Goal: Share content: Share content

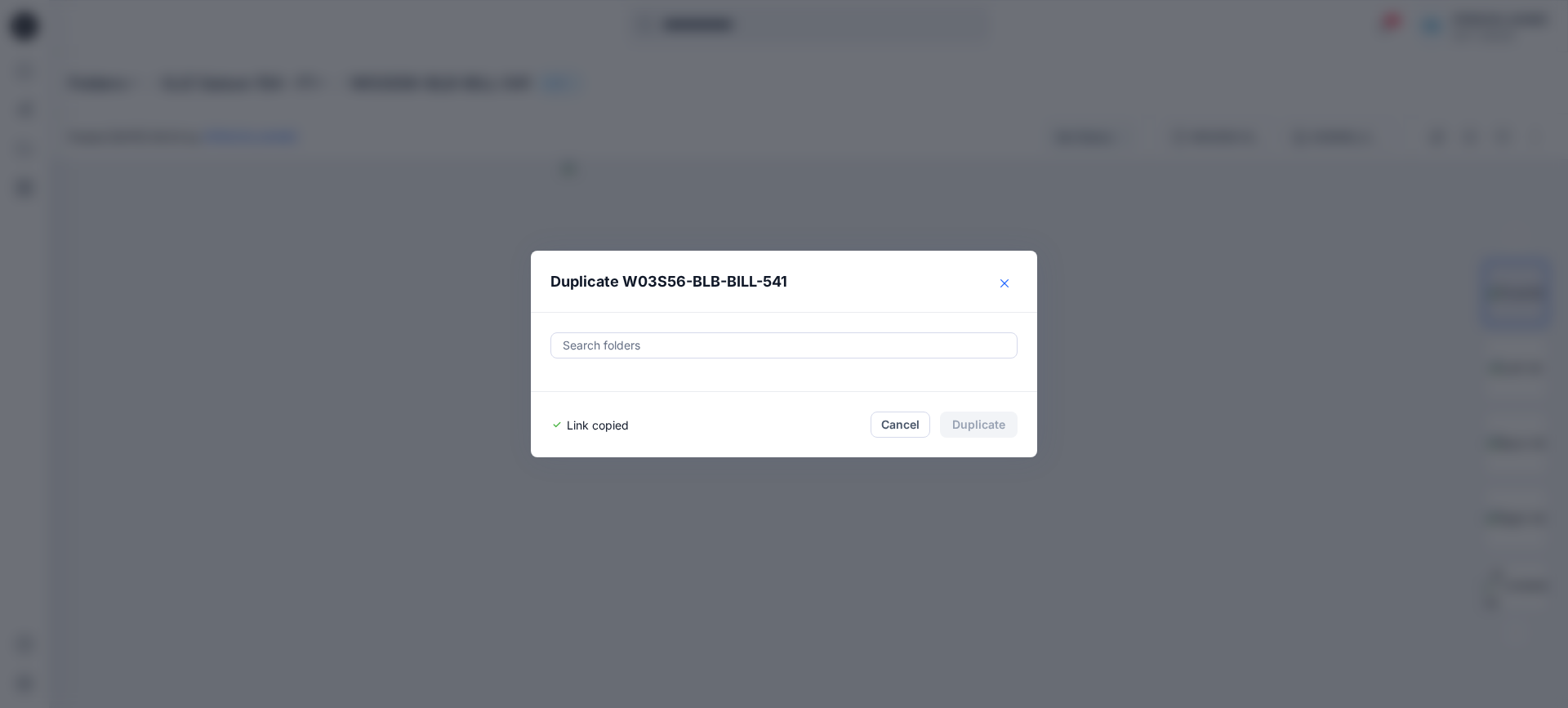
click at [1007, 290] on button "Close" at bounding box center [1004, 284] width 26 height 26
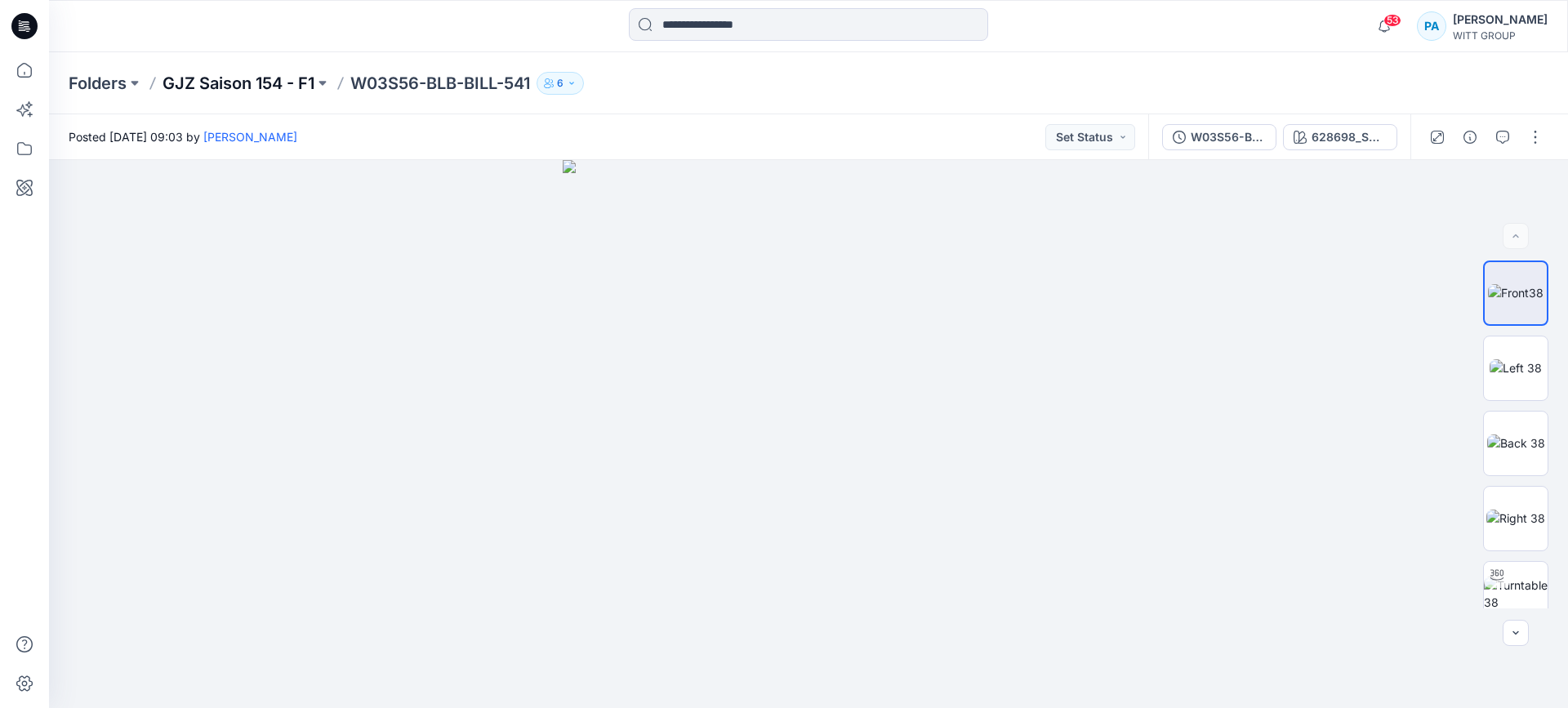
click at [269, 75] on p "GJZ Saison 154 - F1" at bounding box center [238, 83] width 152 height 23
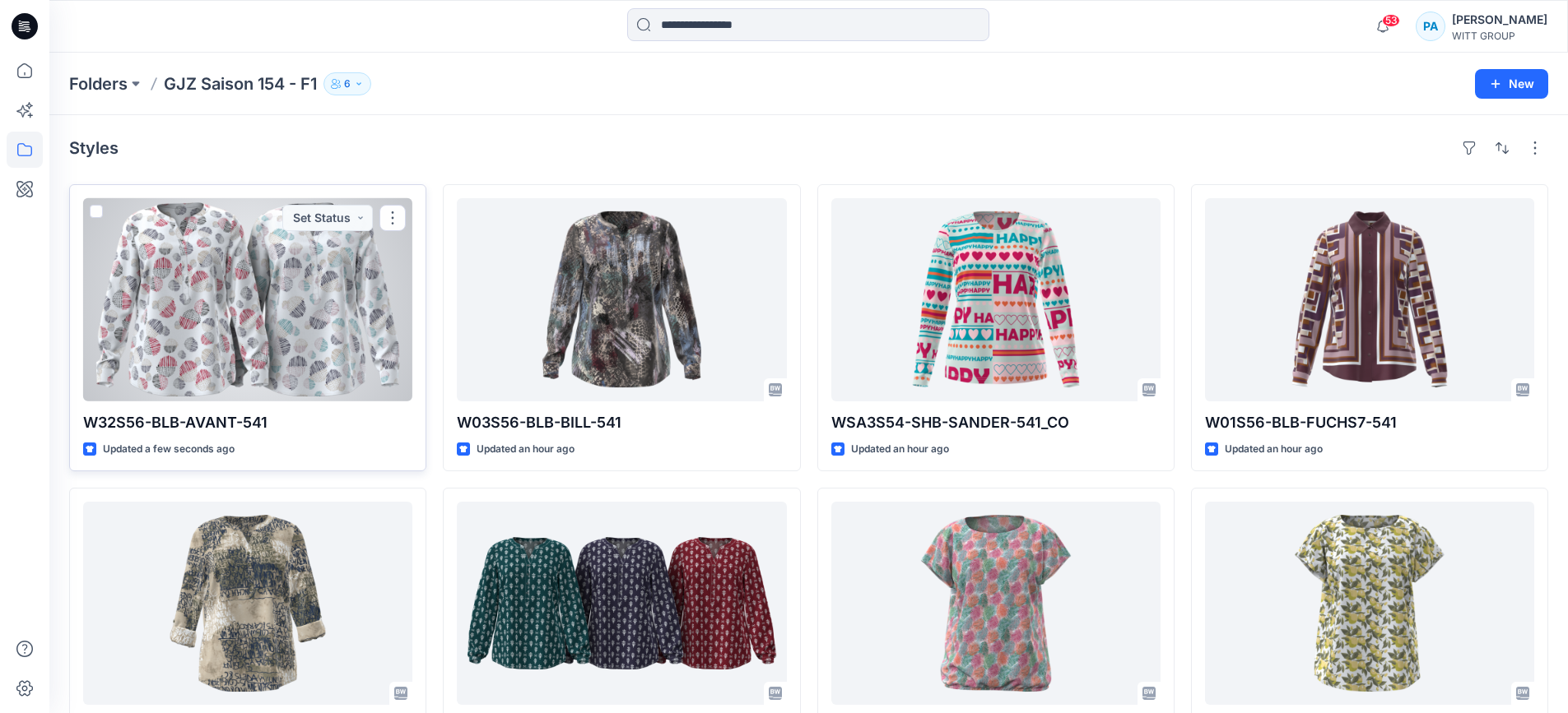
click at [301, 338] on div at bounding box center [248, 300] width 330 height 203
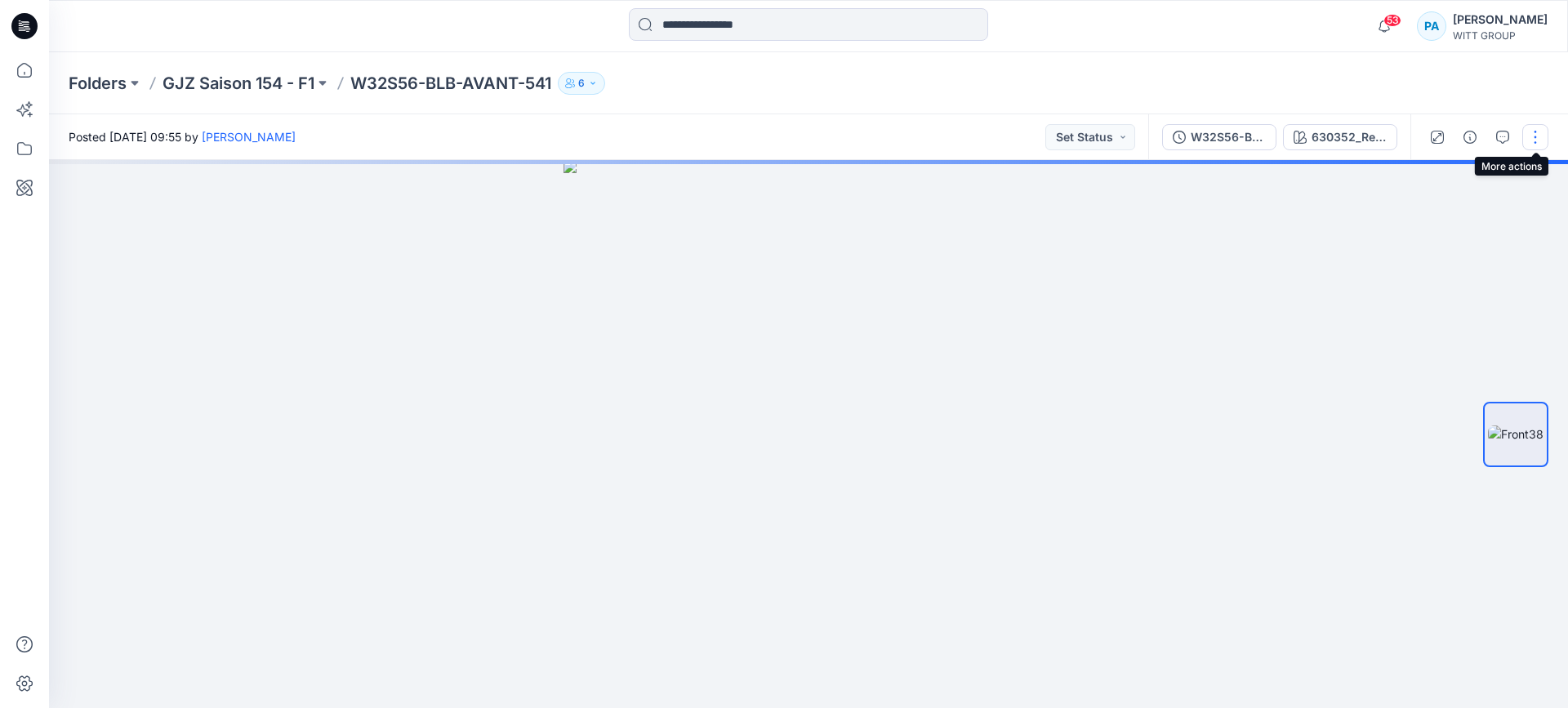
click at [1543, 132] on button "button" at bounding box center [1535, 137] width 26 height 26
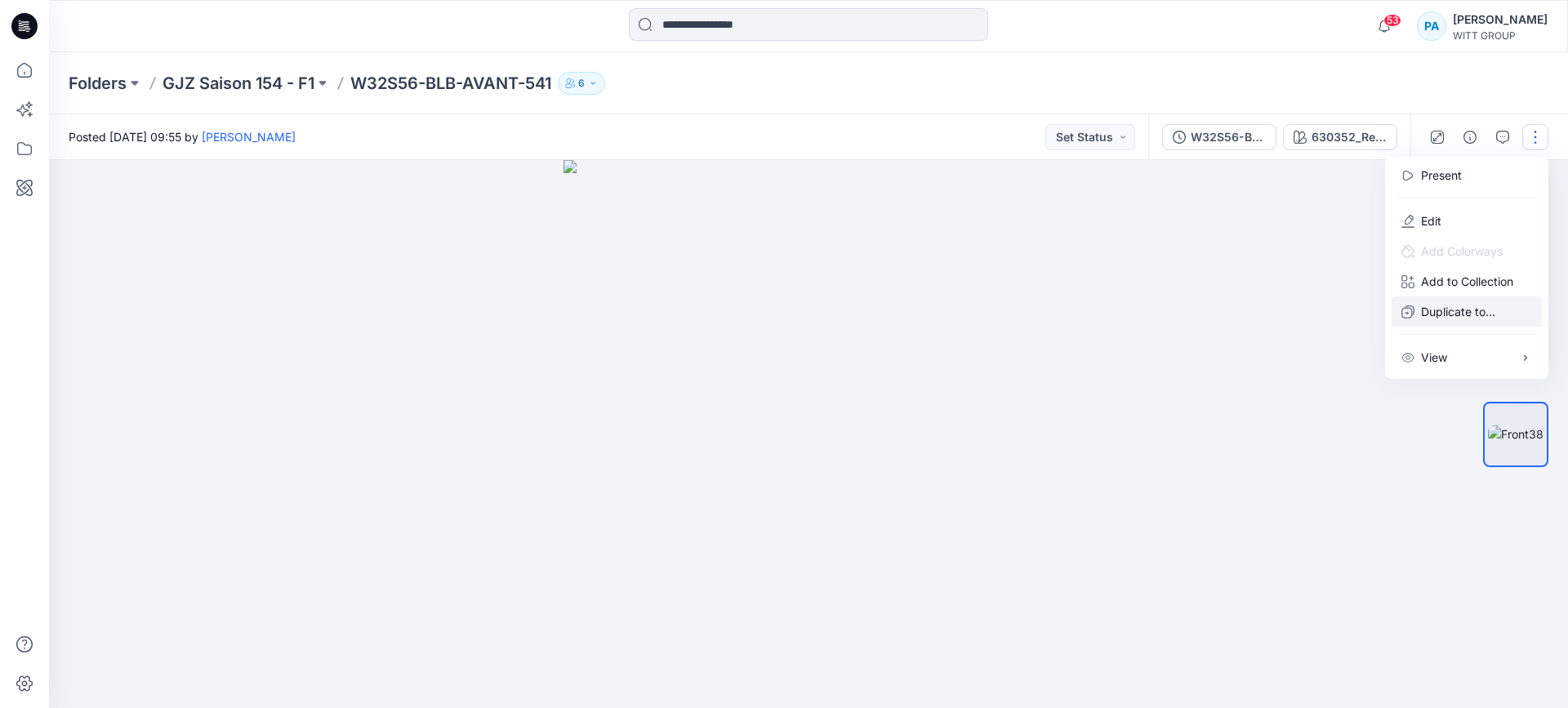
click at [1452, 321] on button "Duplicate to..." at bounding box center [1466, 311] width 150 height 30
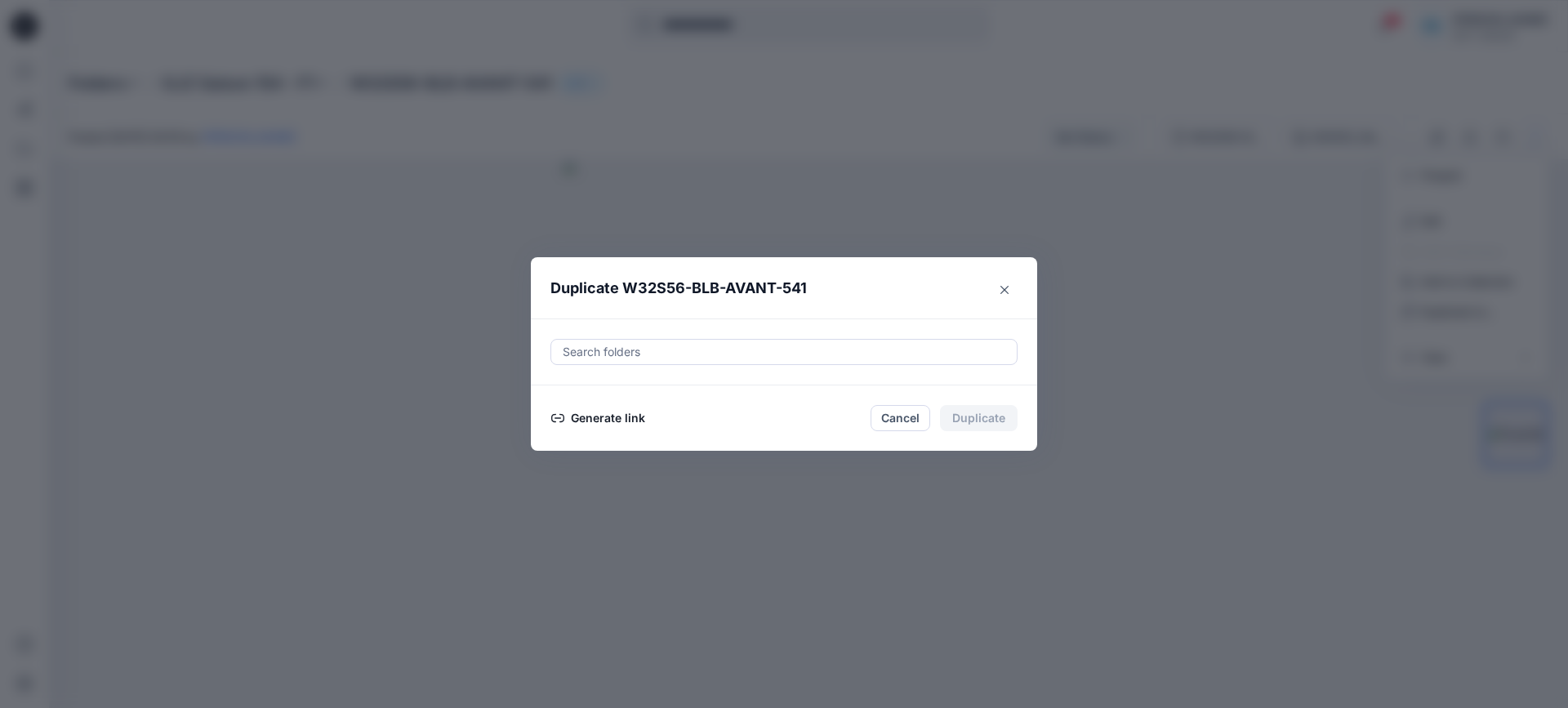
click at [619, 412] on button "Generate link" at bounding box center [598, 419] width 95 height 20
click at [578, 421] on button "Copy link" at bounding box center [588, 419] width 74 height 20
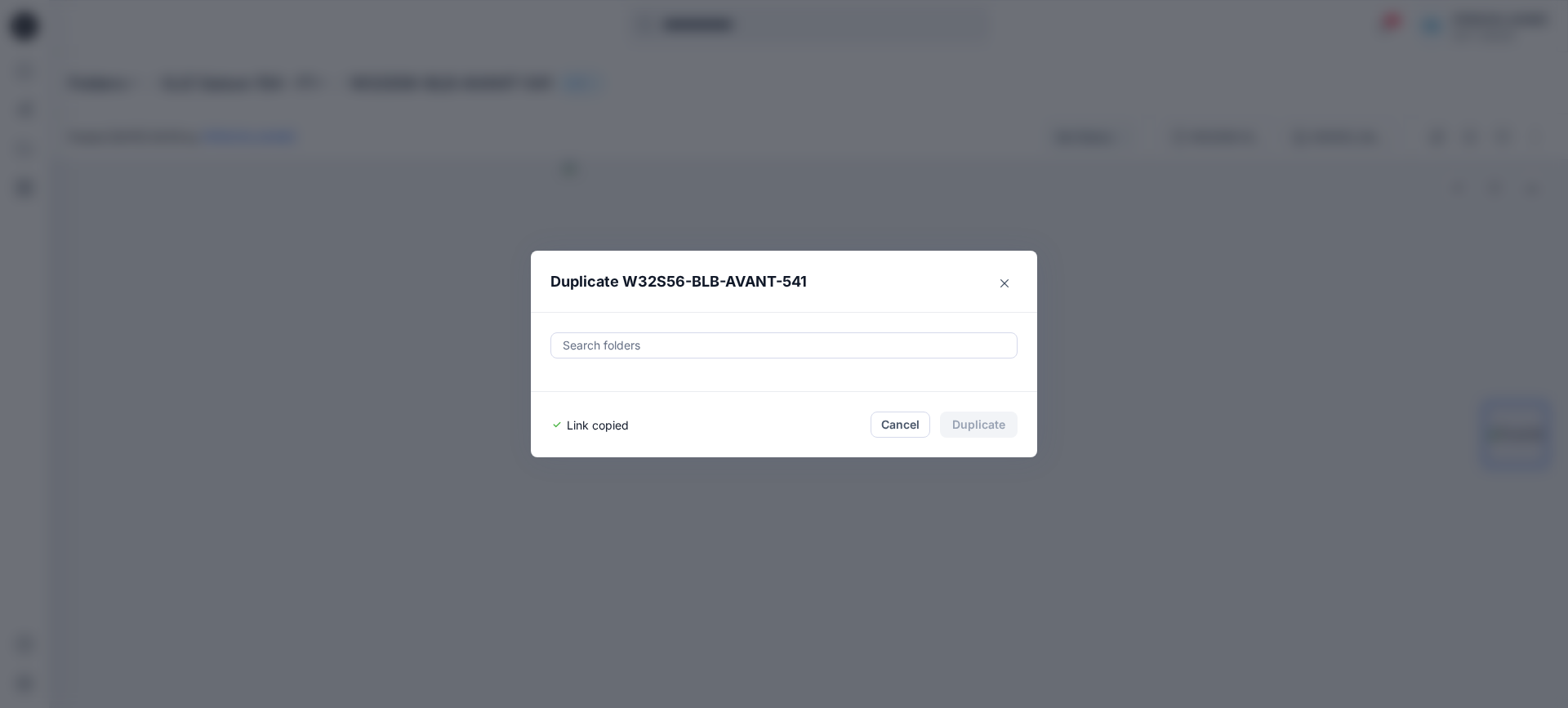
click at [1008, 287] on button "Close" at bounding box center [1004, 284] width 26 height 26
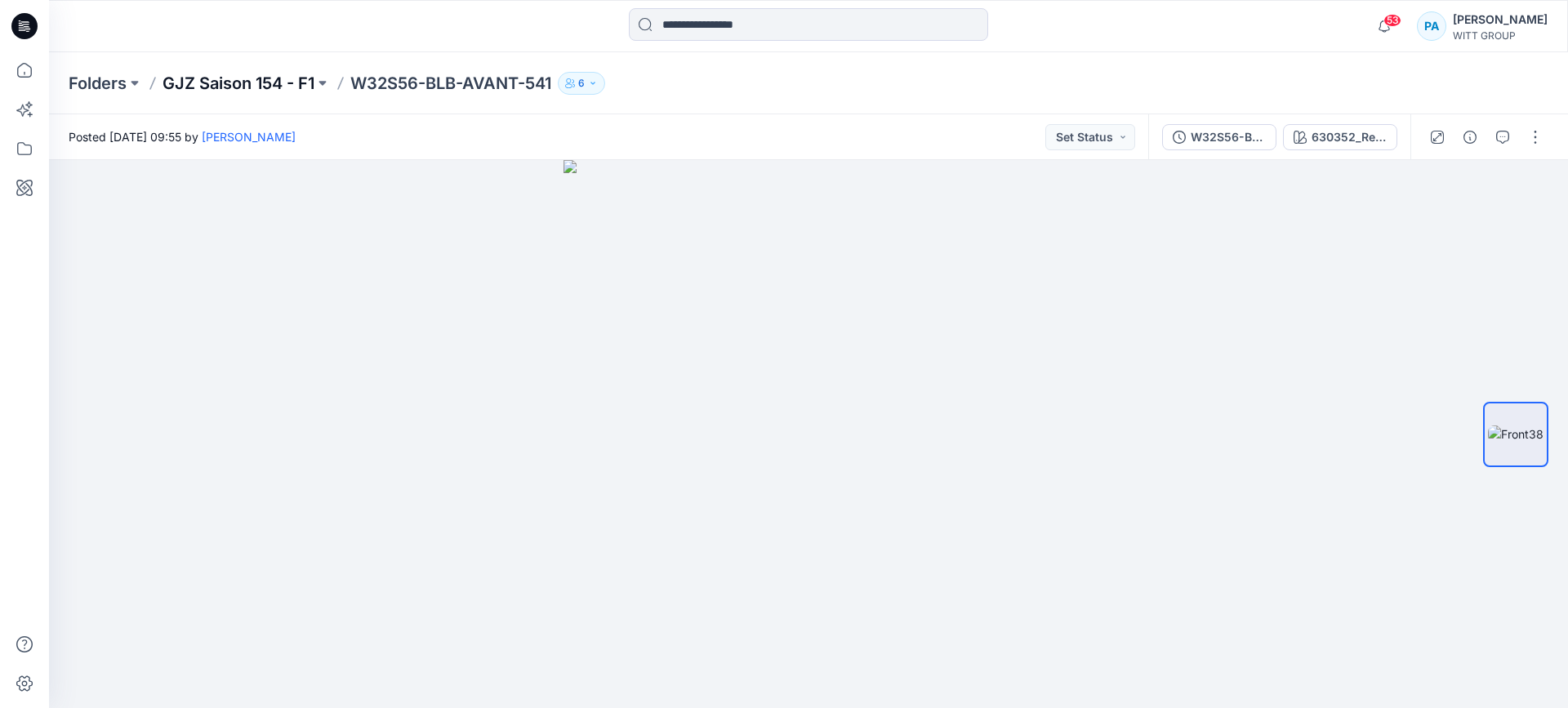
click at [271, 86] on p "GJZ Saison 154 - F1" at bounding box center [238, 83] width 152 height 23
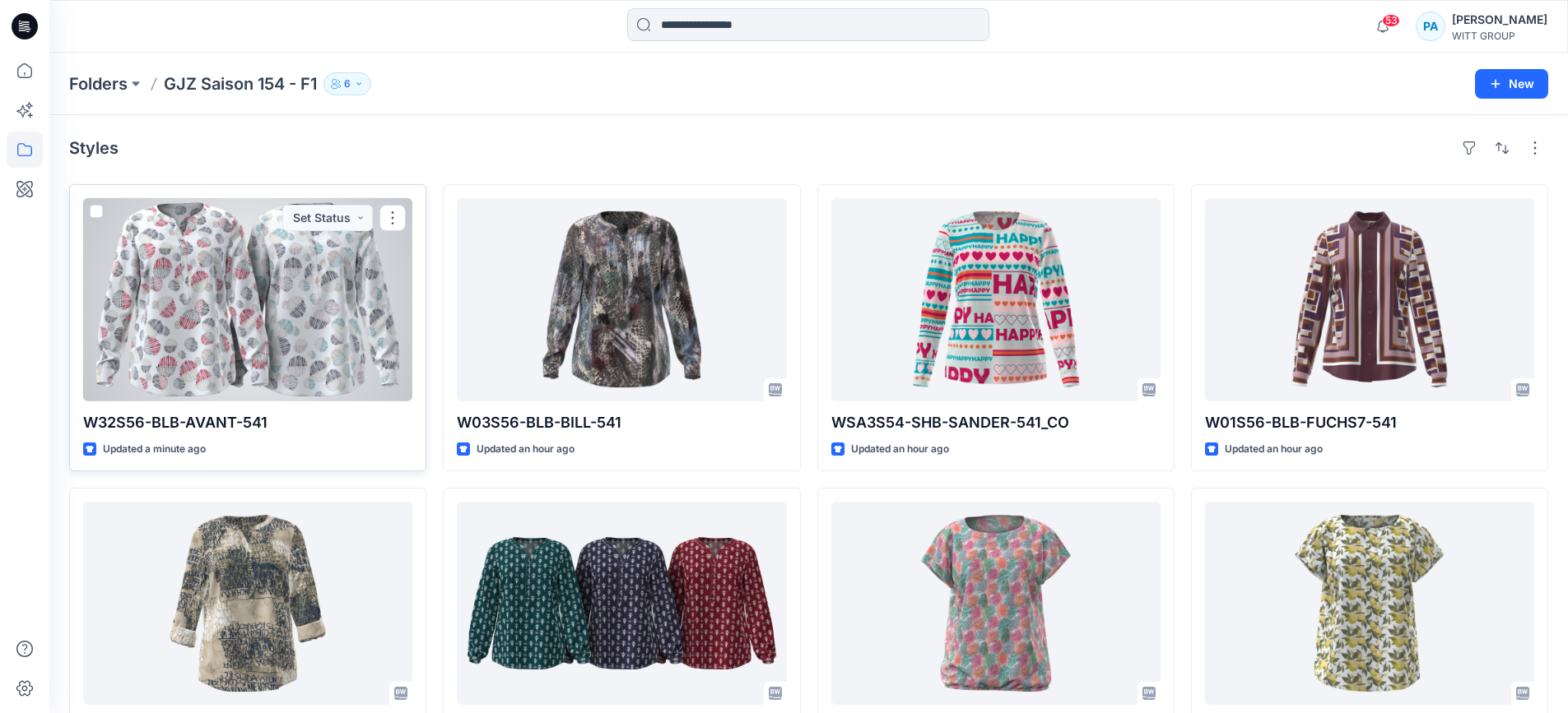
click at [313, 265] on div at bounding box center [248, 300] width 330 height 203
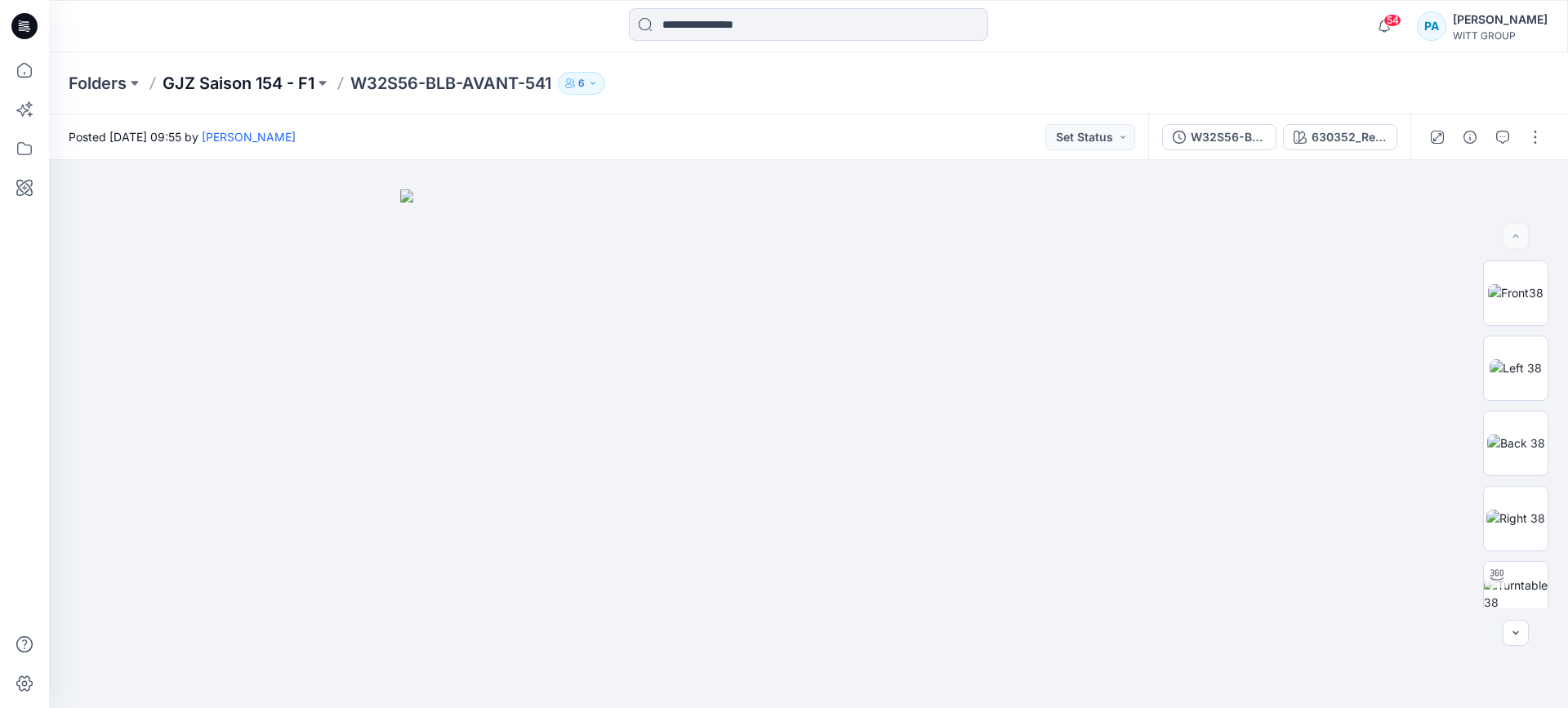
click at [239, 79] on p "GJZ Saison 154 - F1" at bounding box center [238, 83] width 152 height 23
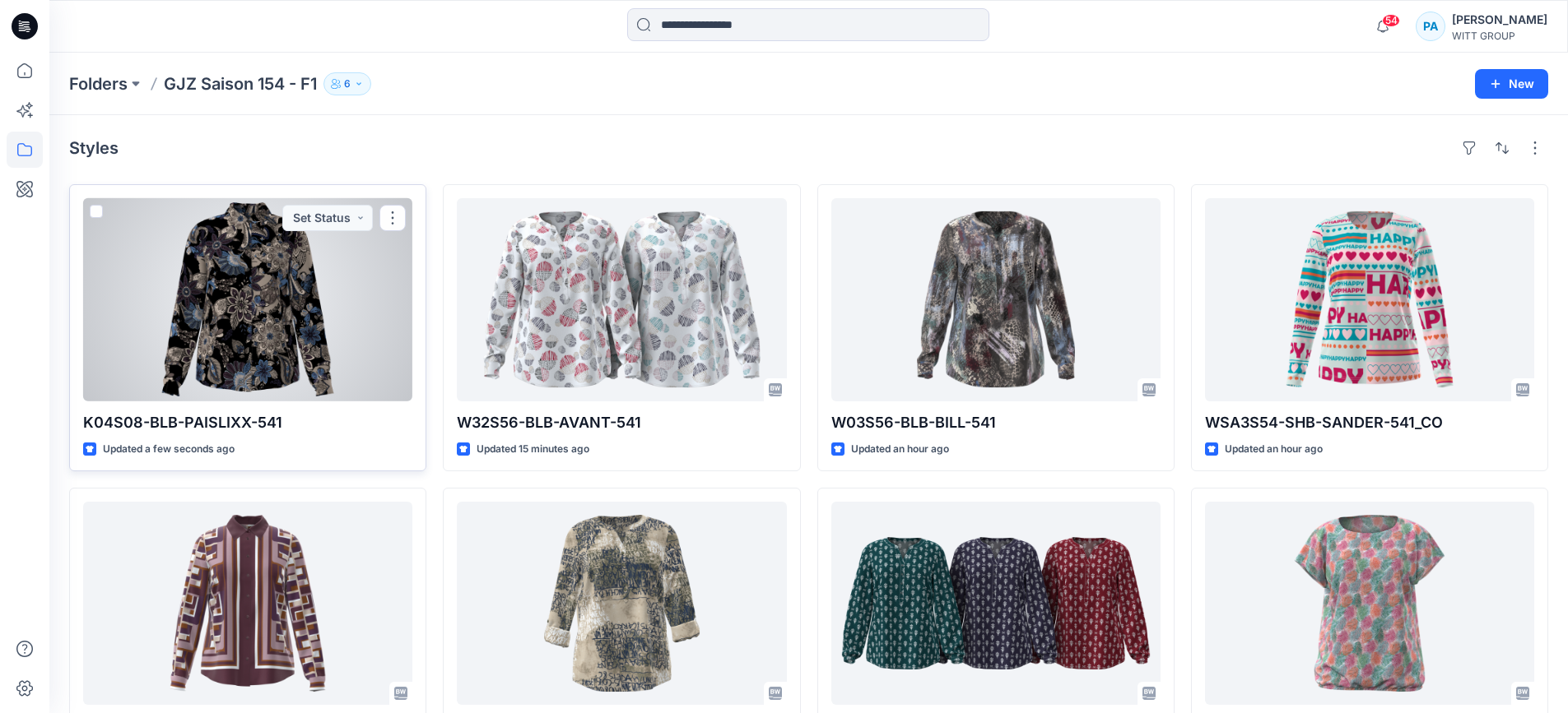
click at [182, 332] on div at bounding box center [248, 300] width 330 height 203
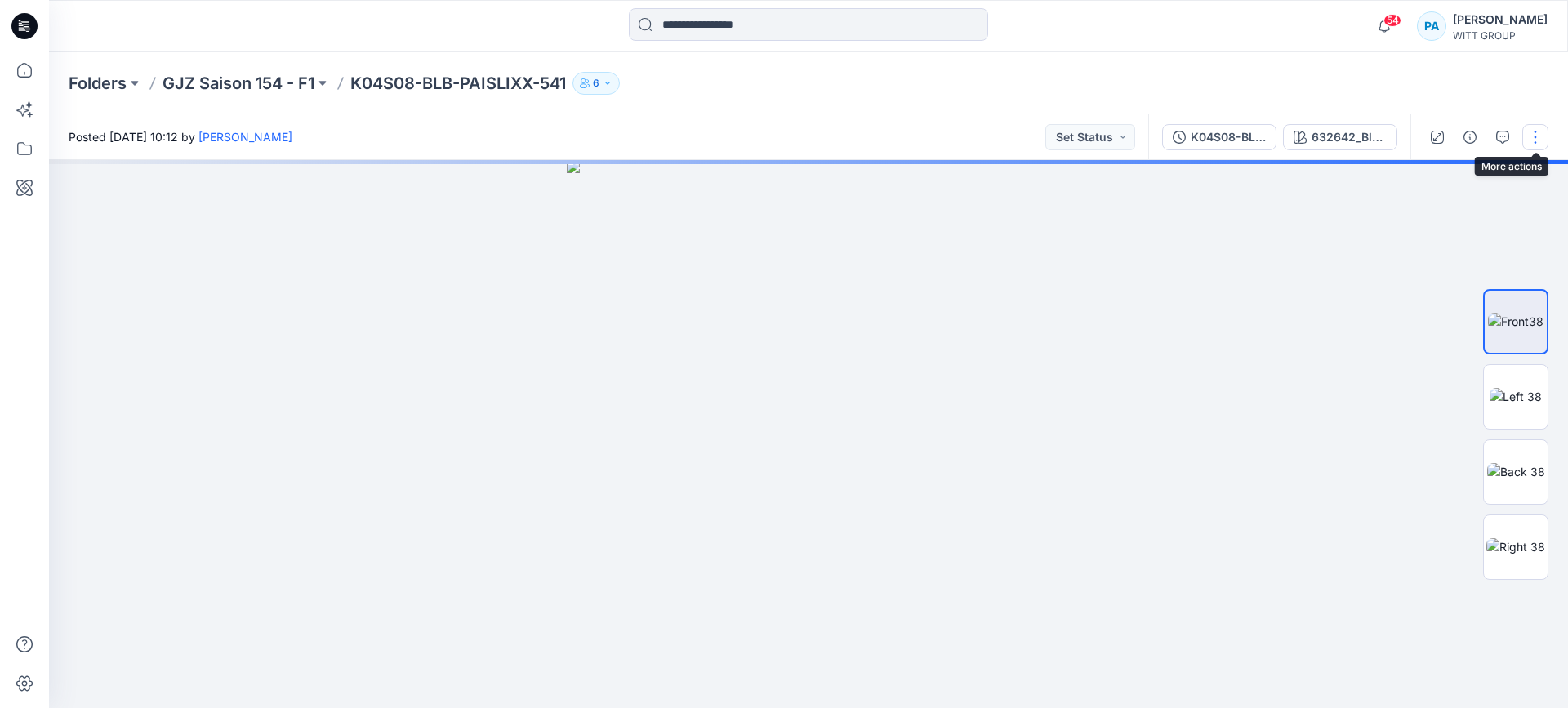
click at [1533, 136] on button "button" at bounding box center [1535, 137] width 26 height 26
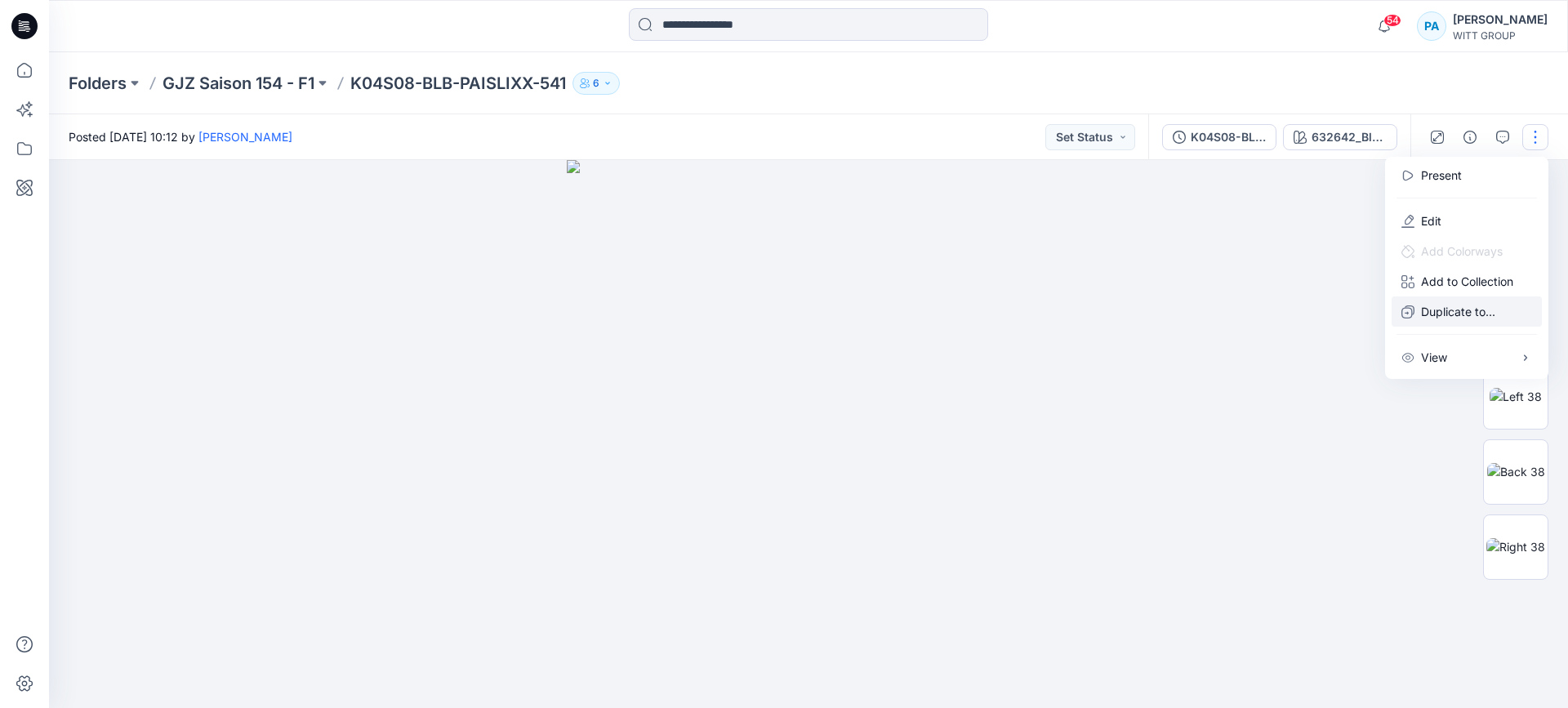
click at [1445, 320] on p "Duplicate to..." at bounding box center [1458, 312] width 74 height 17
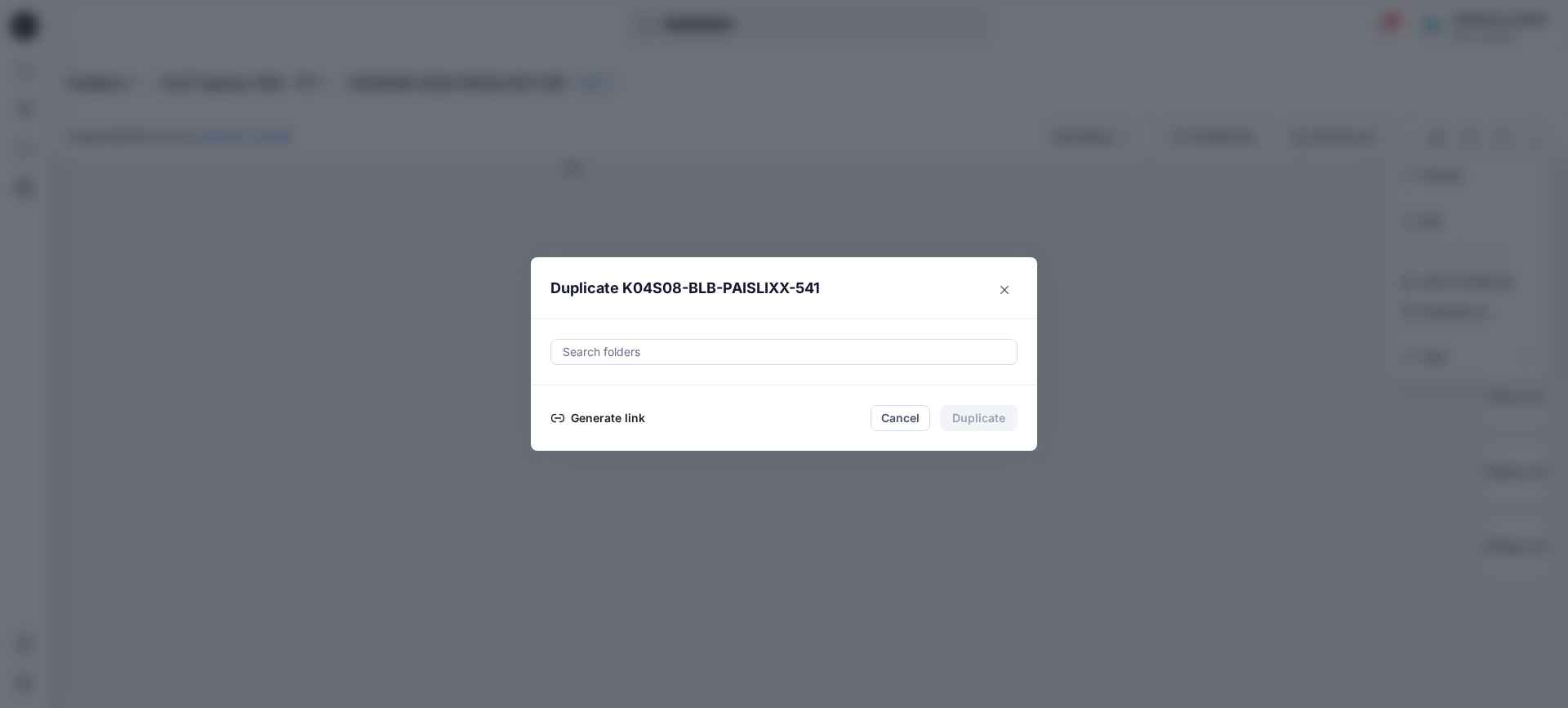
click at [592, 422] on button "Generate link" at bounding box center [598, 419] width 95 height 20
click at [561, 423] on icon "button" at bounding box center [558, 419] width 13 height 9
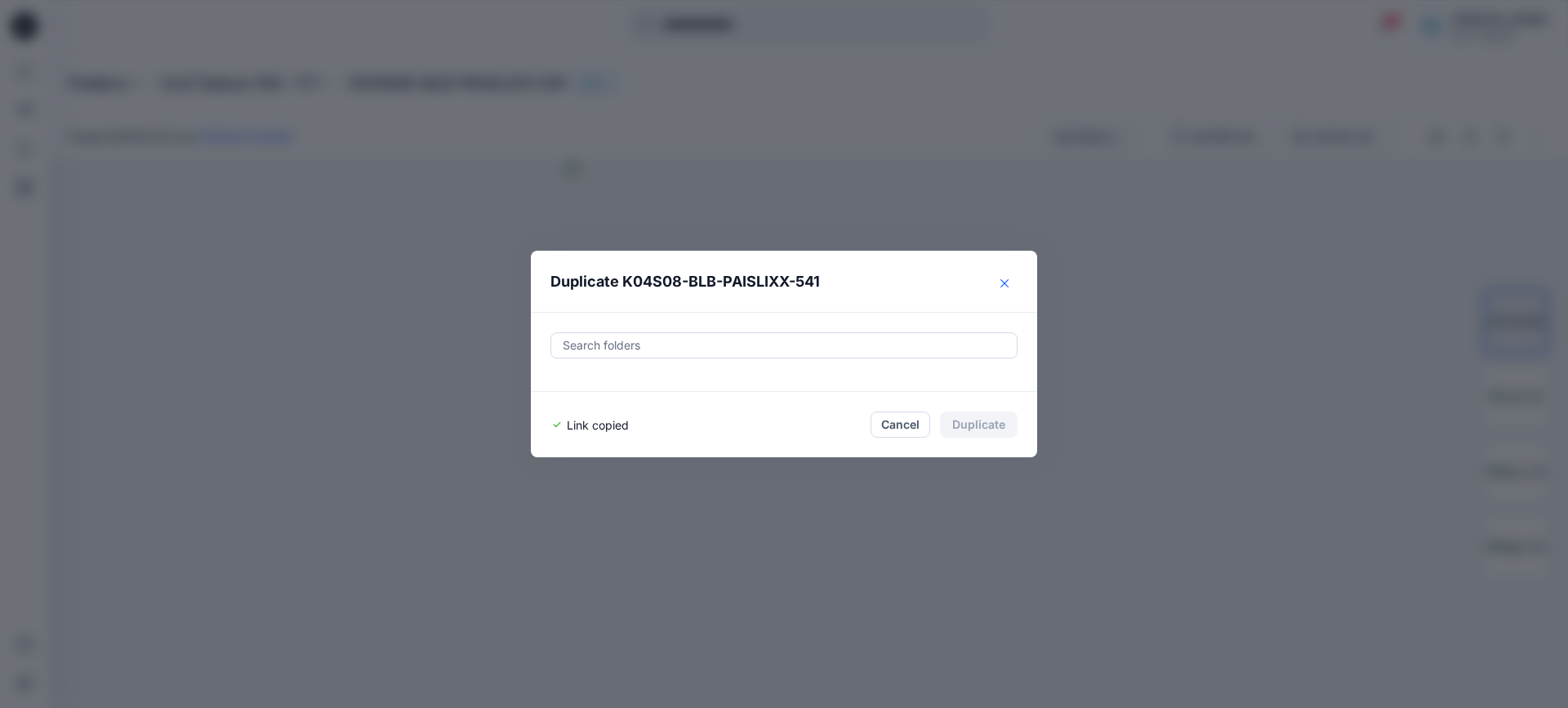
click at [1002, 276] on button "Close" at bounding box center [1004, 284] width 26 height 26
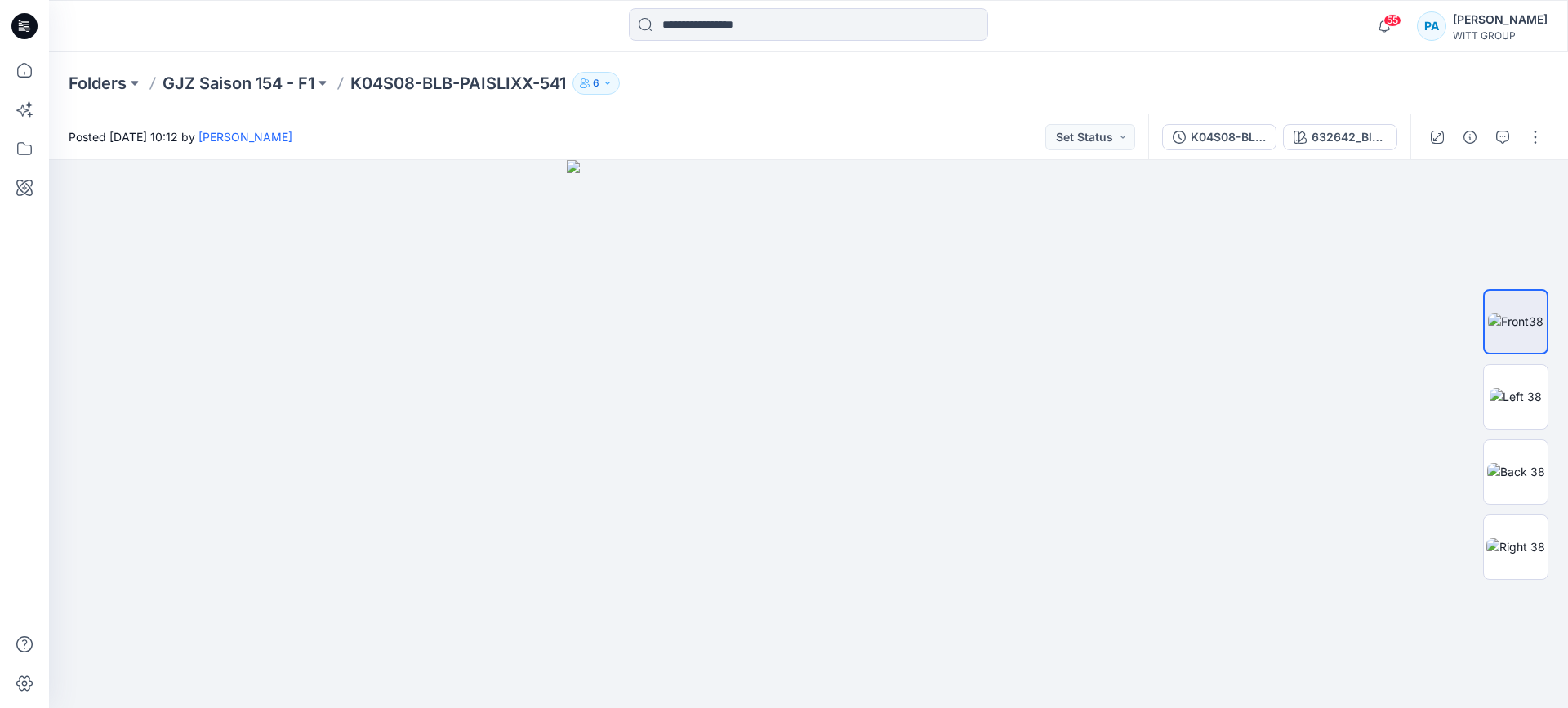
click at [248, 69] on div "Folders GJZ Saison 154 - F1 K04S08-BLB-PAISLIXX-541 6" at bounding box center [809, 84] width 1519 height 62
click at [247, 88] on p "GJZ Saison 154 - F1" at bounding box center [238, 83] width 152 height 23
